Goal: Task Accomplishment & Management: Use online tool/utility

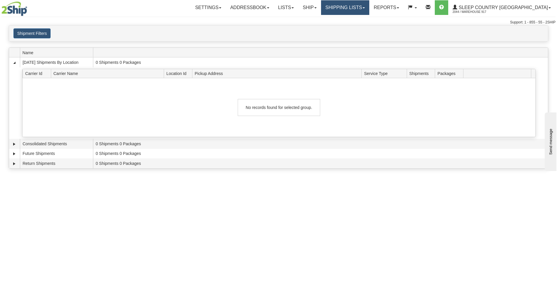
click at [369, 10] on link "Shipping lists" at bounding box center [345, 7] width 48 height 15
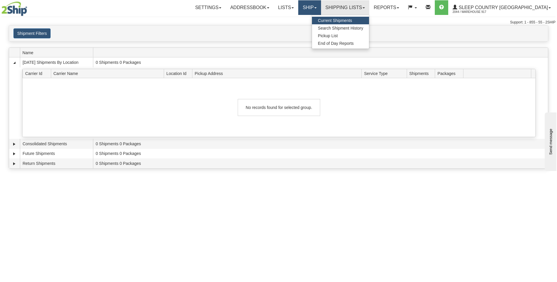
click at [321, 7] on link "Ship" at bounding box center [309, 7] width 23 height 15
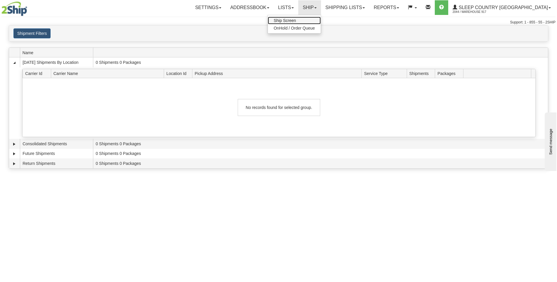
click at [321, 18] on link "Ship Screen" at bounding box center [294, 21] width 53 height 8
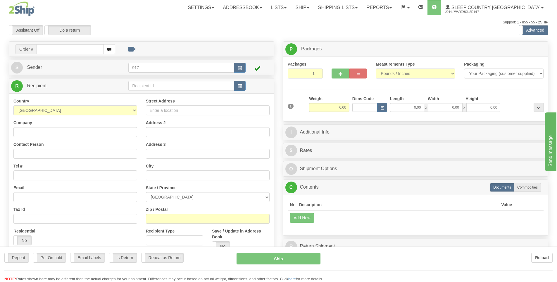
click at [73, 46] on div "Toggle navigation Settings Shipping Preferences Fields Preferences New" at bounding box center [278, 164] width 557 height 329
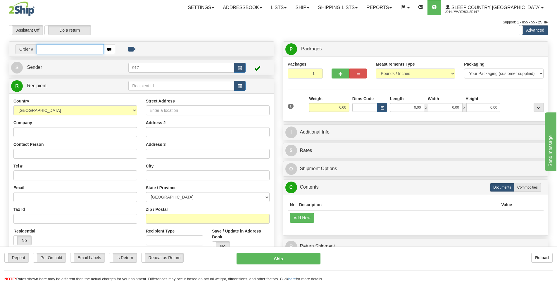
click at [75, 49] on input "text" at bounding box center [70, 49] width 67 height 10
type input "9000I080269"
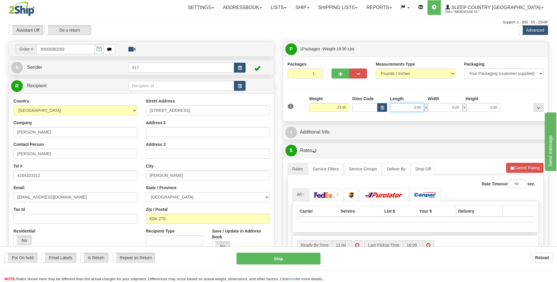
click at [413, 108] on input "0.00" at bounding box center [407, 107] width 34 height 9
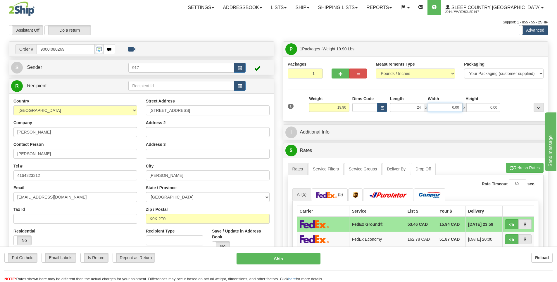
type input "24.00"
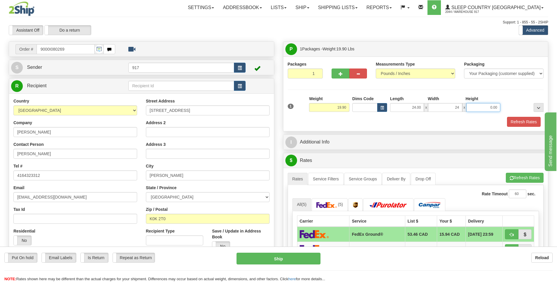
type input "24.00"
type input "8.00"
click at [517, 119] on button "Refresh Rates" at bounding box center [524, 122] width 34 height 10
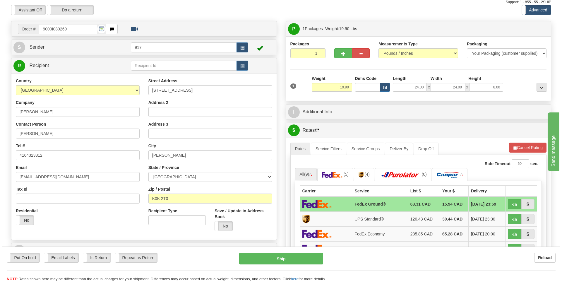
scroll to position [58, 0]
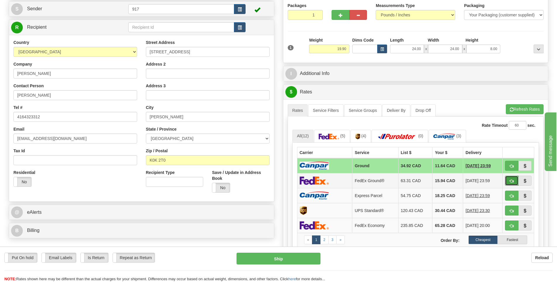
click at [508, 182] on button "button" at bounding box center [511, 180] width 13 height 10
type input "92"
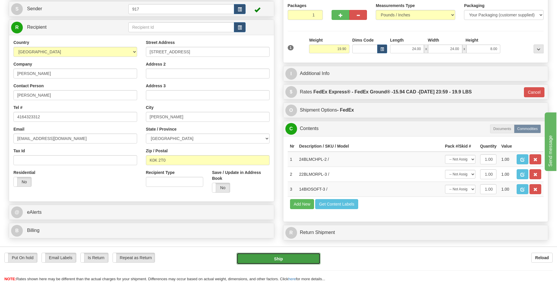
click at [275, 261] on button "Ship" at bounding box center [279, 258] width 84 height 12
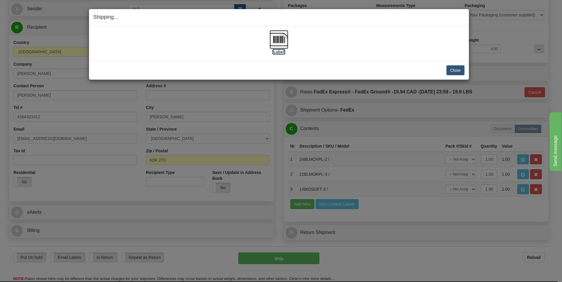
click at [285, 44] on img at bounding box center [278, 39] width 19 height 19
click at [453, 69] on button "Close" at bounding box center [455, 70] width 18 height 10
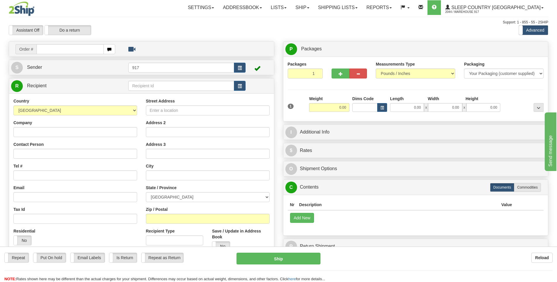
click at [66, 51] on input "text" at bounding box center [70, 49] width 67 height 10
type input "9"
type input "5900I086503"
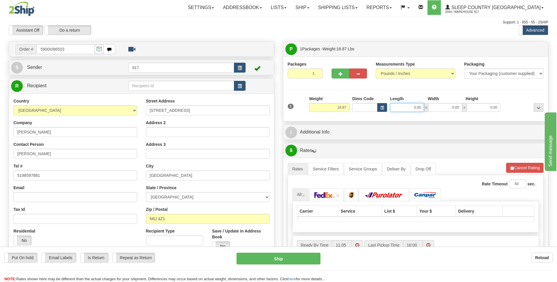
click at [411, 107] on input "0.00" at bounding box center [407, 107] width 34 height 9
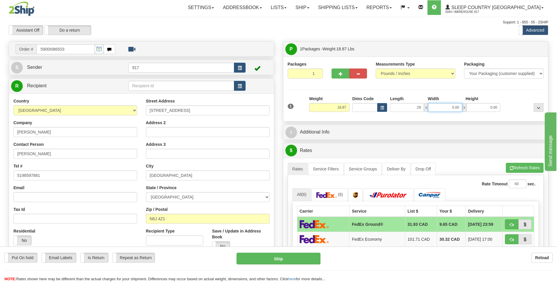
type input "29.00"
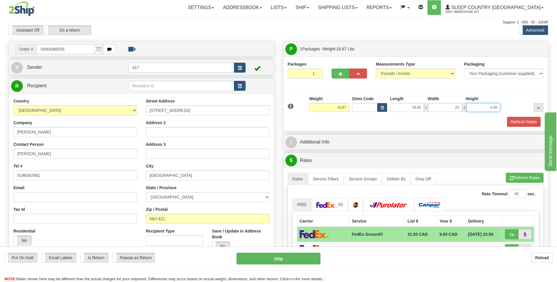
type input "23.00"
type input "11.00"
click at [520, 121] on button "Refresh Rates" at bounding box center [524, 122] width 34 height 10
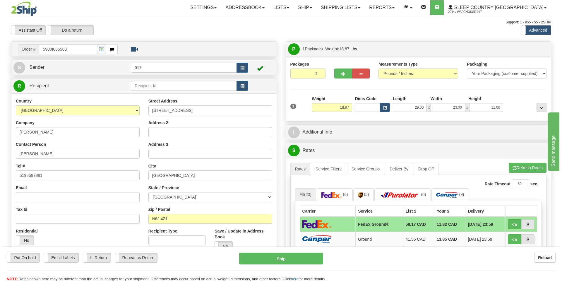
scroll to position [29, 0]
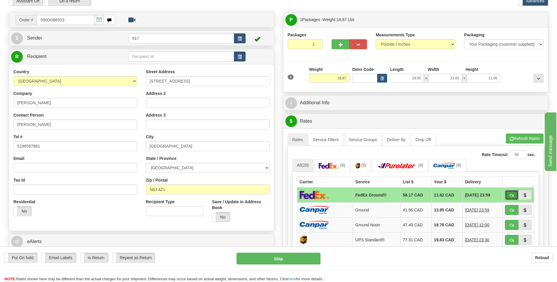
click at [508, 194] on button "button" at bounding box center [511, 195] width 13 height 10
type input "92"
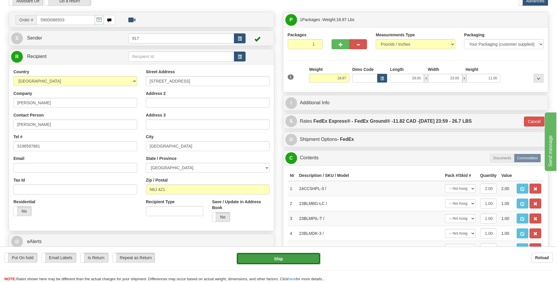
click at [289, 259] on button "Ship" at bounding box center [279, 258] width 84 height 12
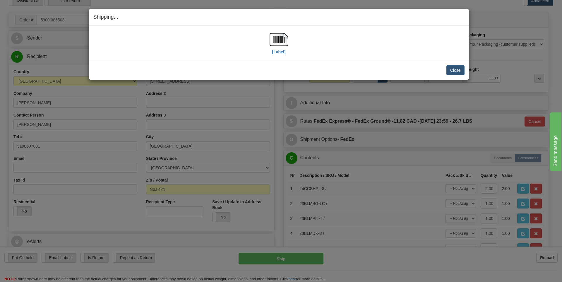
click at [142, 42] on div "[Label]" at bounding box center [278, 43] width 371 height 26
click at [278, 50] on label "[Label]" at bounding box center [278, 52] width 13 height 6
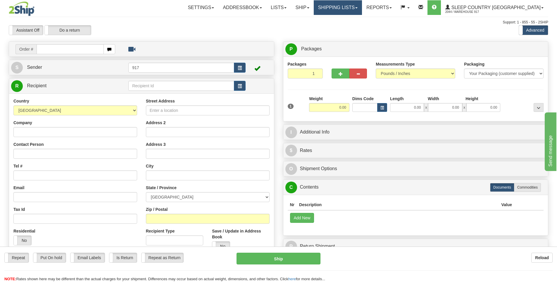
click at [361, 10] on link "Shipping lists" at bounding box center [338, 7] width 48 height 15
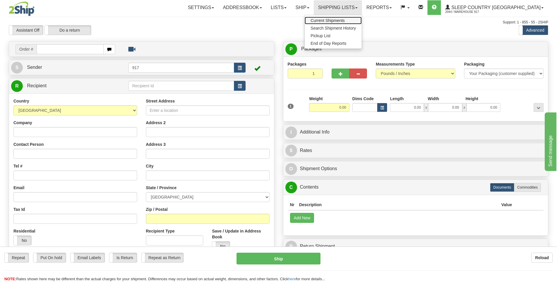
click at [345, 20] on span "Current Shipments" at bounding box center [328, 20] width 34 height 5
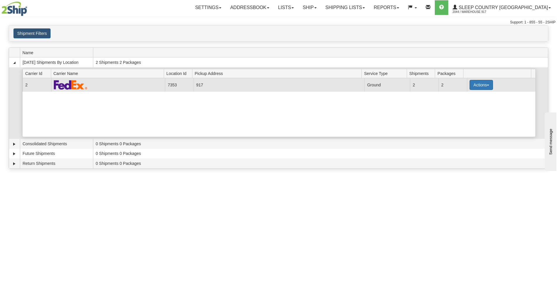
click at [476, 86] on button "Actions" at bounding box center [481, 85] width 23 height 10
click at [470, 104] on link "Close" at bounding box center [469, 104] width 47 height 8
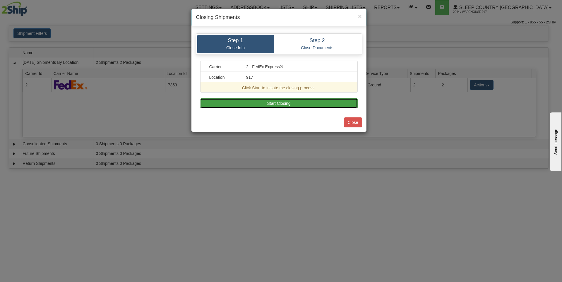
click at [315, 105] on button "Start Closing" at bounding box center [278, 103] width 157 height 10
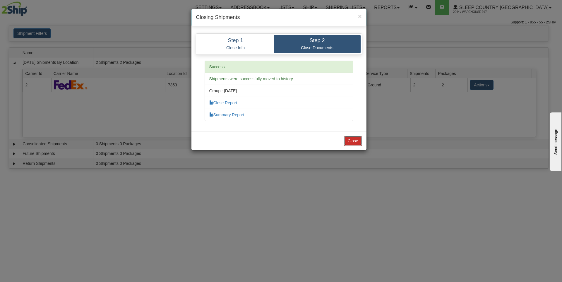
click at [360, 141] on button "Close" at bounding box center [353, 141] width 18 height 10
